Goal: Communication & Community: Answer question/provide support

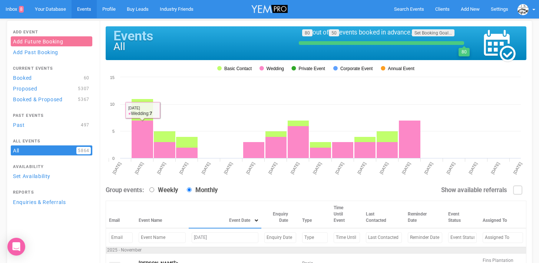
scroll to position [160, 0]
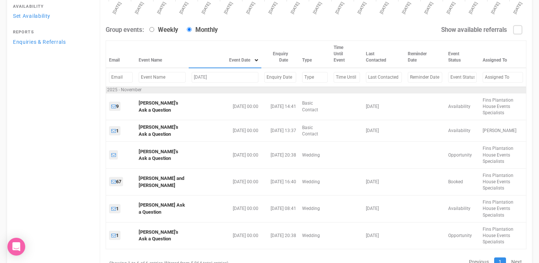
drag, startPoint x: 197, startPoint y: 77, endPoint x: 187, endPoint y: 77, distance: 9.3
click at [193, 77] on input "Nov 7, 2025" at bounding box center [225, 77] width 66 height 11
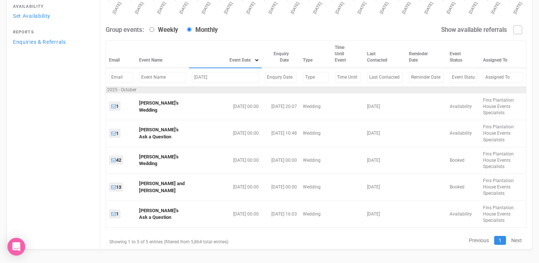
scroll to position [112, 0]
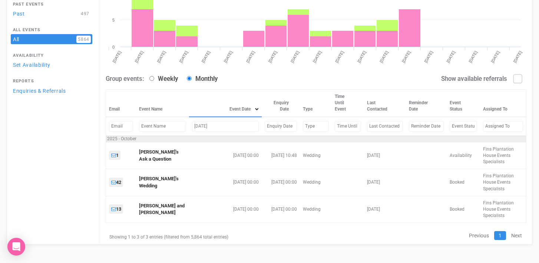
drag, startPoint x: 201, startPoint y: 126, endPoint x: 176, endPoint y: 126, distance: 25.2
click at [178, 126] on tr "oct 17, 2025" at bounding box center [316, 126] width 420 height 19
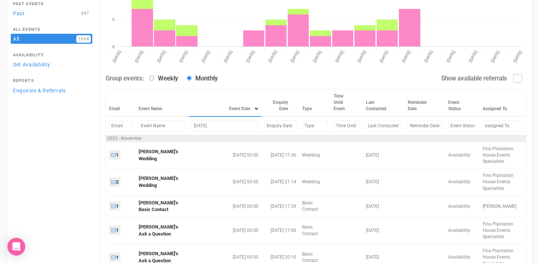
scroll to position [79, 0]
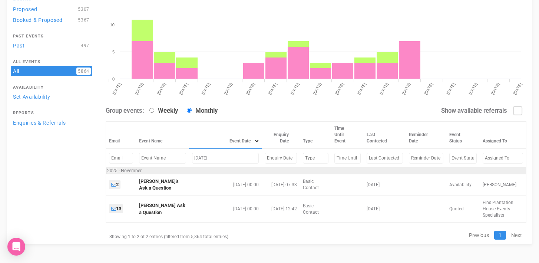
drag, startPoint x: 198, startPoint y: 158, endPoint x: 186, endPoint y: 158, distance: 11.9
click at [192, 158] on input "Nov 25, 2025" at bounding box center [225, 158] width 67 height 11
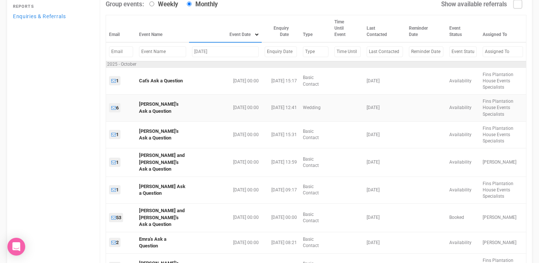
scroll to position [187, 0]
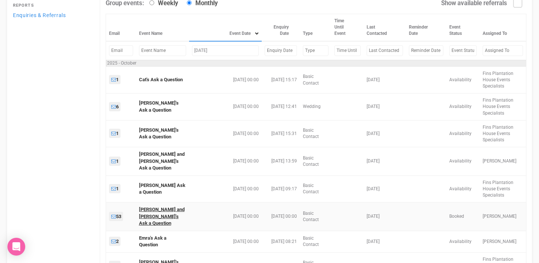
type input "Oct 25, 2025"
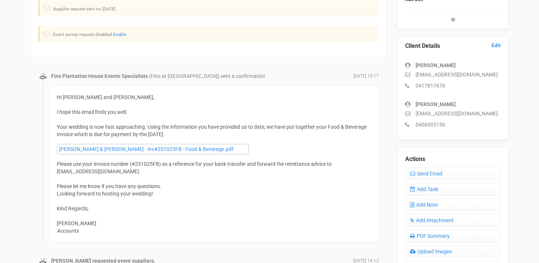
scroll to position [171, 0]
click at [437, 175] on link "Send Email" at bounding box center [453, 172] width 96 height 13
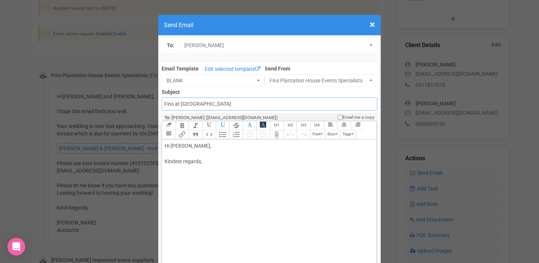
click at [165, 103] on input "Fins at plantation house" at bounding box center [269, 104] width 215 height 13
click at [260, 105] on input "Accounts - Fins at plantation house" at bounding box center [269, 104] width 215 height 13
type input "Accounts - Fins at Plantation House - Thank you for your payment"
drag, startPoint x: 190, startPoint y: 146, endPoint x: 222, endPoint y: 146, distance: 32.6
click at [222, 146] on div "Hi Carissa Dalton, Kindest regards," at bounding box center [268, 161] width 206 height 39
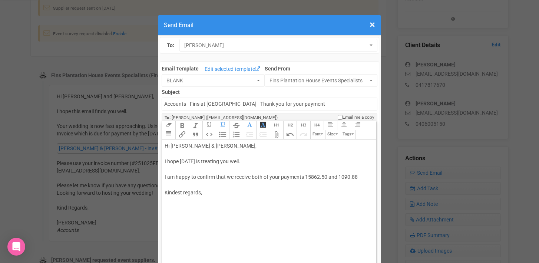
click at [306, 176] on div "Hi Carissa & Josh, I hope Thursday is treating you well. I am happy to confirm …" at bounding box center [268, 177] width 206 height 70
click at [341, 176] on div "Hi Carissa & Josh, I hope Thursday is treating you well. I am happy to confirm …" at bounding box center [268, 177] width 206 height 70
click at [364, 177] on div "Hi Carissa & Josh, I hope Thursday is treating you well. I am happy to confirm …" at bounding box center [268, 177] width 206 height 70
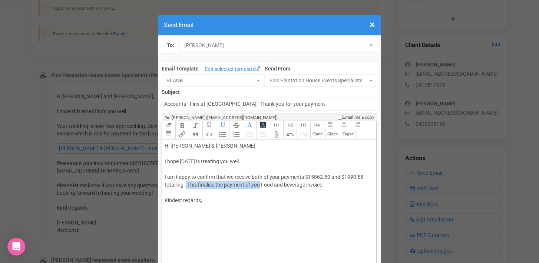
drag, startPoint x: 186, startPoint y: 184, endPoint x: 260, endPoint y: 185, distance: 73.4
click at [260, 185] on div "Hi Carissa & Josh, I hope Thursday is treating you well. I am happy to confirm …" at bounding box center [268, 181] width 206 height 78
click at [242, 185] on div "Hi Carissa & Josh, I hope Thursday is treating you well. I am happy to confirm …" at bounding box center [268, 181] width 206 height 78
click at [286, 184] on div "Hi Carissa & Josh, I hope Thursday is treating you well. I am happy to confirm …" at bounding box center [268, 181] width 206 height 78
click at [218, 185] on div "Hi Carissa & Josh, I hope Thursday is treating you well. I am happy to confirm …" at bounding box center [268, 181] width 206 height 78
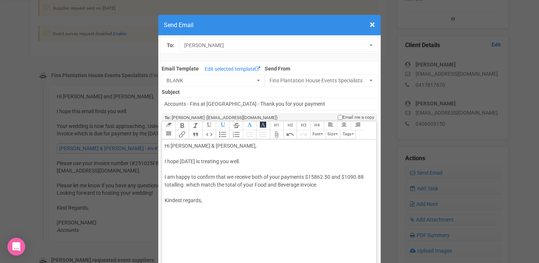
click at [323, 185] on div "Hi Carissa & Josh, I hope Thursday is treating you well. I am happy to confirm …" at bounding box center [268, 181] width 206 height 78
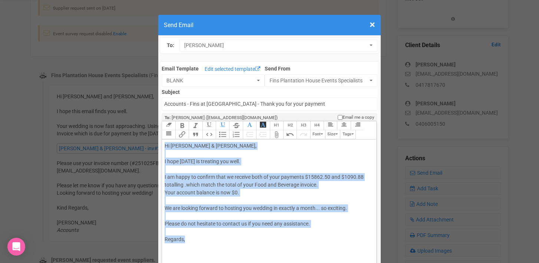
drag, startPoint x: 164, startPoint y: 146, endPoint x: 205, endPoint y: 241, distance: 103.3
click at [205, 241] on trix-editor "Hi Carissa & Josh, I hope Thursday is treating you well. I am happy to confirm …" at bounding box center [269, 218] width 214 height 158
copy div "Hi Carissa & Josh, I hope Thursday is treating you well. I am happy to confirm …"
click at [179, 208] on div "Hi Carissa & Josh, I hope Thursday is treating you well. I am happy to confirm …" at bounding box center [268, 200] width 206 height 117
drag, startPoint x: 166, startPoint y: 214, endPoint x: 164, endPoint y: 145, distance: 69.0
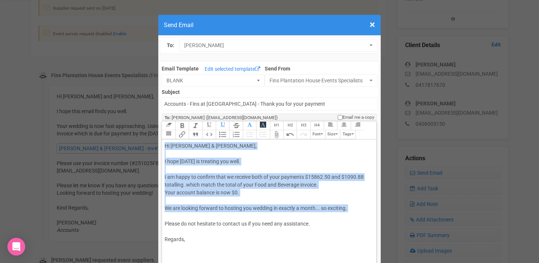
click at [164, 145] on trix-editor "Hi Carissa & Josh, I hope Thursday is treating you well. I am happy to confirm …" at bounding box center [269, 218] width 214 height 158
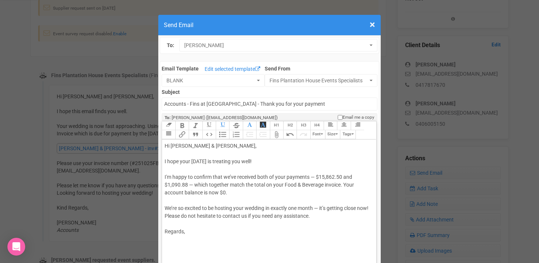
drag, startPoint x: 165, startPoint y: 161, endPoint x: 273, endPoint y: 162, distance: 107.9
click at [273, 162] on div "Hi Carissa & Josh, I hope your Thursday is treating you well! I'm happy to conf…" at bounding box center [268, 196] width 206 height 109
paste trix-editor "<div>Hi Carissa &amp; Josh,<br><br>Happy Thursday! Hope you're both having a lo…"
click at [207, 159] on div "Hi Carissa & Josh, Happy Thursday! Hope you're both having a lovely week. I'm h…" at bounding box center [268, 196] width 206 height 109
click at [168, 177] on div "Hi Carissa & Josh, Happy Thursday! I hope you're both having a lovely week. I'm…" at bounding box center [268, 196] width 206 height 109
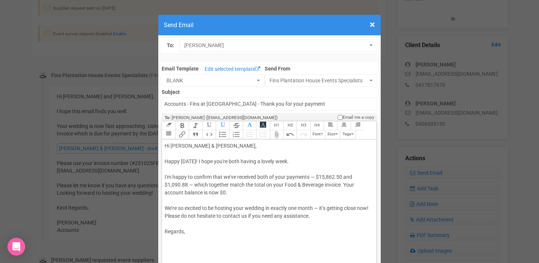
click at [237, 188] on div "Hi Carissa & Josh, Happy Thursday! I hope you're both having a lovely week. I'm…" at bounding box center [268, 196] width 206 height 109
click at [231, 194] on div "Hi Carissa & Josh, Happy Thursday! I hope you're both having a lovely week. I'm…" at bounding box center [268, 196] width 206 height 109
click at [316, 177] on div "Hi Carissa & Josh, Happy Thursday! I hope you're both having a lovely week. I'm…" at bounding box center [268, 196] width 206 height 109
click at [188, 184] on div "Hi Carissa & Josh, Happy Thursday! I hope you're both having a lovely week. I'm…" at bounding box center [268, 196] width 206 height 109
click at [167, 176] on div "Hi Carissa & Josh, Happy Thursday! I hope you're both having a lovely week. I'm…" at bounding box center [268, 196] width 206 height 109
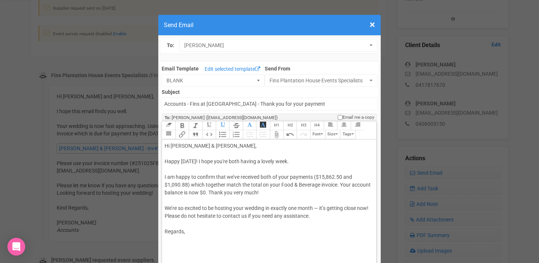
click at [230, 160] on div "Hi Carissa & Josh, Happy Thursday! I hope you're both having a lovely week. I a…" at bounding box center [268, 196] width 206 height 109
click at [174, 207] on div "Hi Carissa & Josh, Happy Thursday! I hope you are both having a lovely week. I …" at bounding box center [268, 196] width 206 height 109
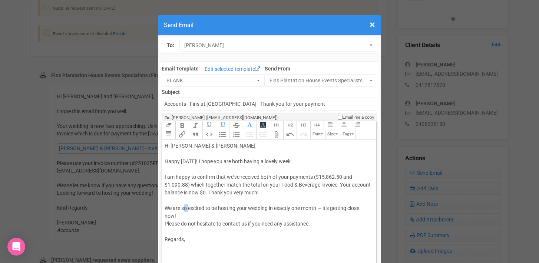
drag, startPoint x: 184, startPoint y: 207, endPoint x: 189, endPoint y: 207, distance: 5.6
click at [189, 207] on div "Hi Carissa & Josh, Happy Thursday! I hope you are both having a lovely week. I …" at bounding box center [268, 200] width 206 height 117
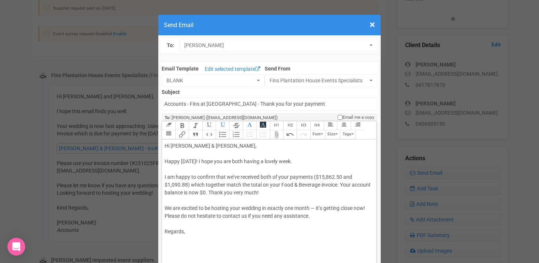
click at [316, 207] on div "Hi Carissa & Josh, Happy Thursday! I hope you are both having a lovely week. I …" at bounding box center [268, 196] width 206 height 109
click at [165, 215] on div "Hi Carissa & Josh, Happy Thursday! I hope you are both having a lovely week. I …" at bounding box center [268, 196] width 206 height 109
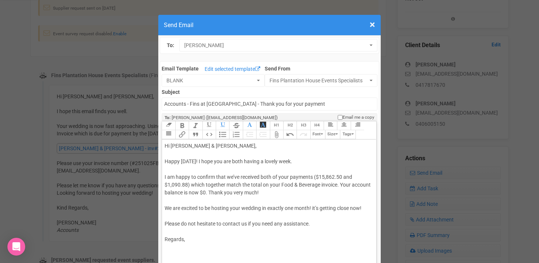
click at [191, 240] on div "Hi Carissa & Josh, Happy Thursday! I hope you are both having a lovely week. I …" at bounding box center [268, 200] width 206 height 117
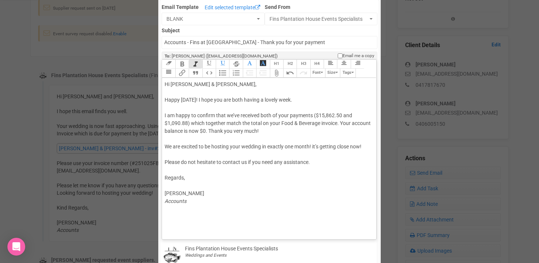
scroll to position [63, 0]
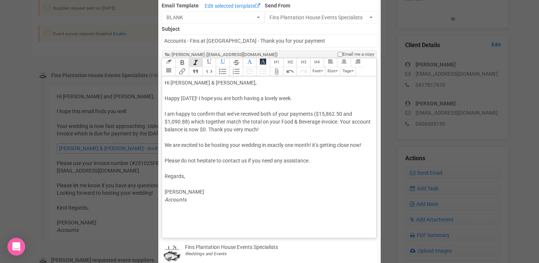
click at [191, 225] on trix-editor "Hi Carissa & Josh, Happy Thursday! I hope you are both having a lovely week. I …" at bounding box center [269, 155] width 214 height 158
type trix-editor "<div>Hi Carissa &amp; Josh,<br><br>Happy Thursday! I hope you are both having a…"
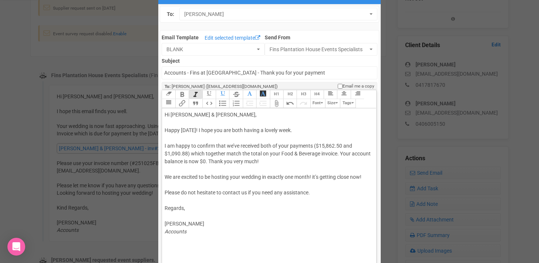
scroll to position [0, 0]
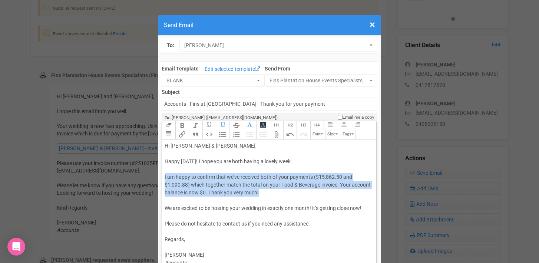
drag, startPoint x: 165, startPoint y: 177, endPoint x: 275, endPoint y: 195, distance: 111.9
click at [275, 195] on div "Hi Carissa & Josh, Happy Thursday! I hope you are both having a lovely week. I …" at bounding box center [268, 204] width 206 height 125
copy div "I am happy to confirm that we’ve received both of your payments ($15,862.50 and…"
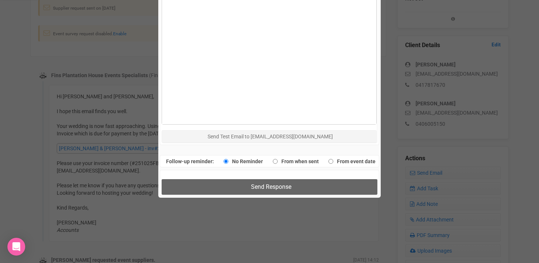
scroll to position [402, 0]
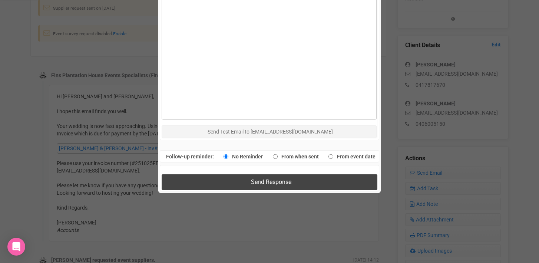
click at [257, 179] on span "Send Response" at bounding box center [271, 181] width 40 height 7
